Goal: Communication & Community: Participate in discussion

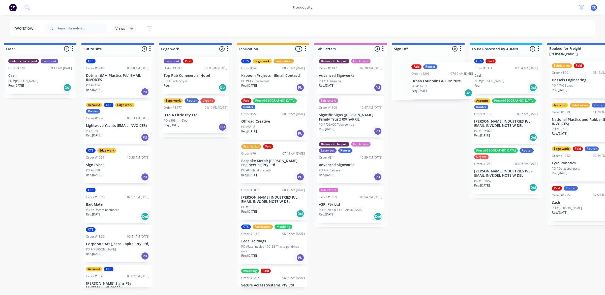
scroll to position [0, 396]
drag, startPoint x: 345, startPoint y: 145, endPoint x: 432, endPoint y: 86, distance: 105.1
click at [432, 86] on div "Submitted 0 Sort By Created date Required date Order number Customer name Most …" at bounding box center [204, 165] width 1206 height 245
click at [433, 83] on div "Req. [DATE] Del" at bounding box center [427, 87] width 63 height 9
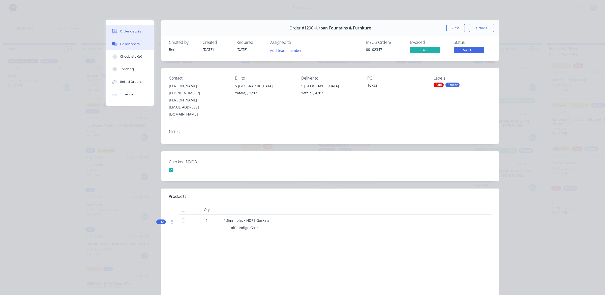
click at [127, 46] on div "Collaborate" at bounding box center [130, 44] width 20 height 5
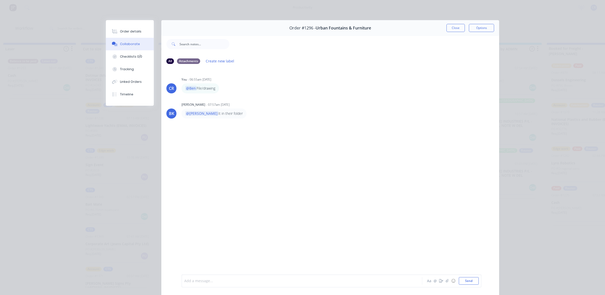
click at [214, 280] on div at bounding box center [294, 281] width 220 height 5
click at [231, 279] on span "[PERSON_NAME] has the pckage" at bounding box center [223, 281] width 55 height 5
click at [465, 279] on button "Send" at bounding box center [469, 281] width 20 height 8
click at [450, 26] on button "Close" at bounding box center [455, 28] width 18 height 8
